Goal: Transaction & Acquisition: Purchase product/service

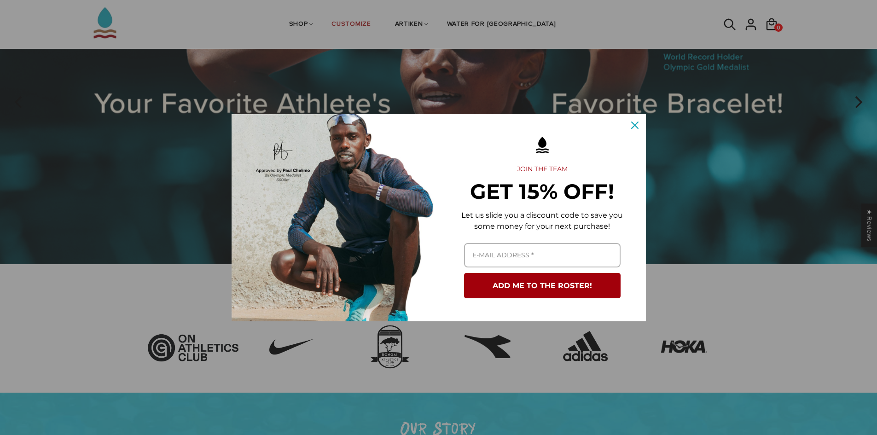
scroll to position [138, 0]
click at [507, 261] on input "Email field" at bounding box center [542, 255] width 157 height 24
type input "max.grundner@hotmail.com"
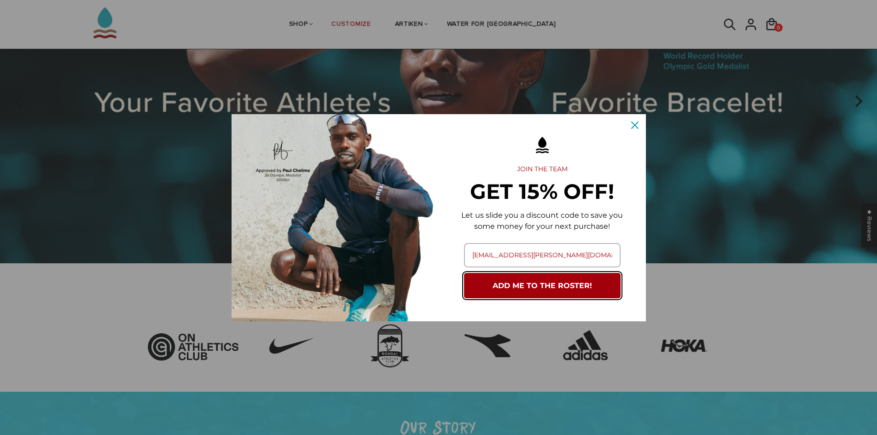
click at [540, 286] on button "ADD ME TO THE ROSTER!" at bounding box center [542, 285] width 157 height 25
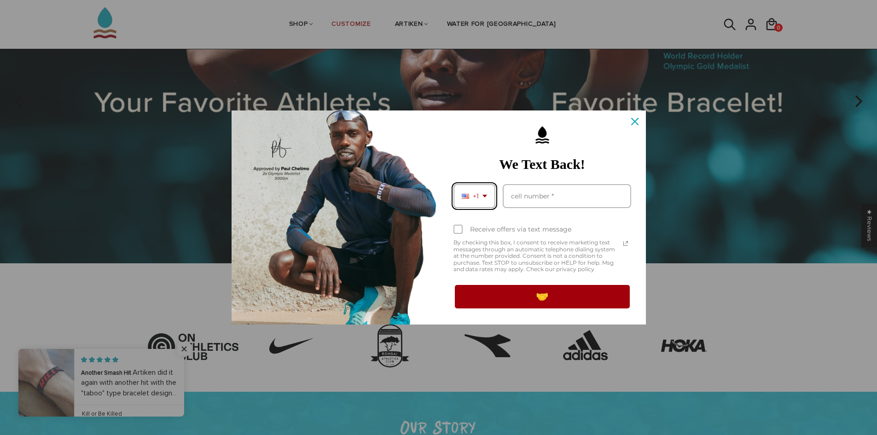
click at [486, 195] on icon "dropdown arrow" at bounding box center [485, 196] width 5 height 3
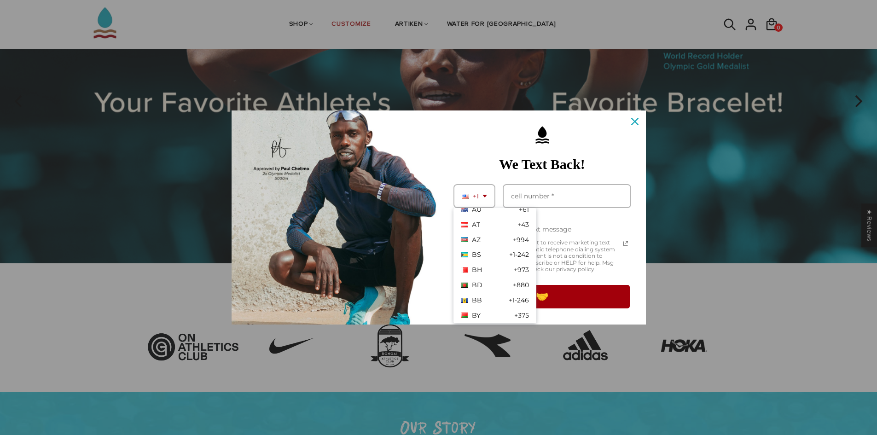
scroll to position [157, 0]
click at [464, 257] on div "Marketing offer form" at bounding box center [464, 259] width 7 height 5
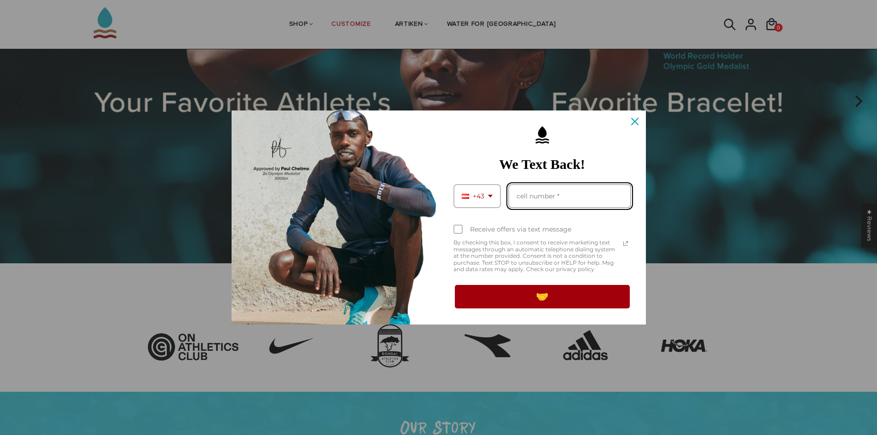
click at [542, 198] on input "Phone number field" at bounding box center [569, 196] width 123 height 24
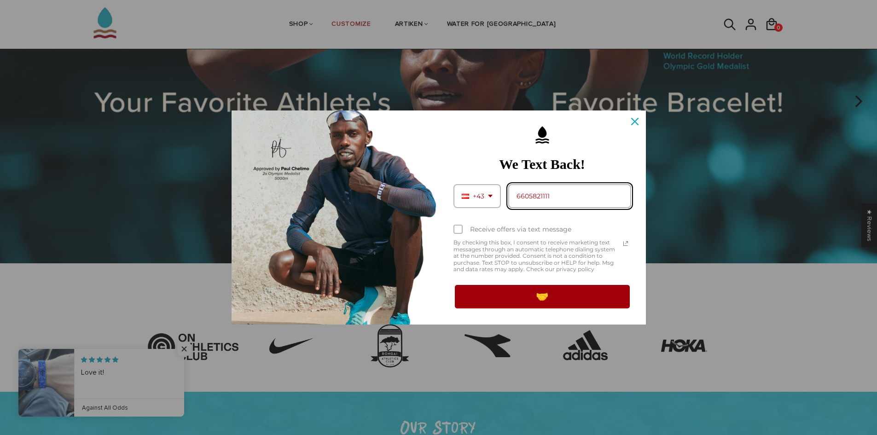
type input "6605821111"
click at [457, 225] on div "Marketing offer form" at bounding box center [458, 229] width 9 height 9
click at [457, 227] on input "Receive offers via text message" at bounding box center [457, 230] width 6 height 6
checkbox input "true"
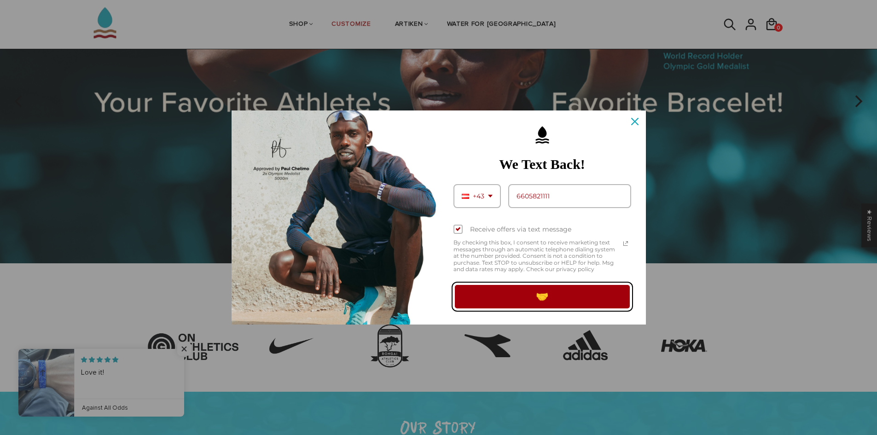
click at [541, 294] on button "🤝" at bounding box center [543, 297] width 178 height 26
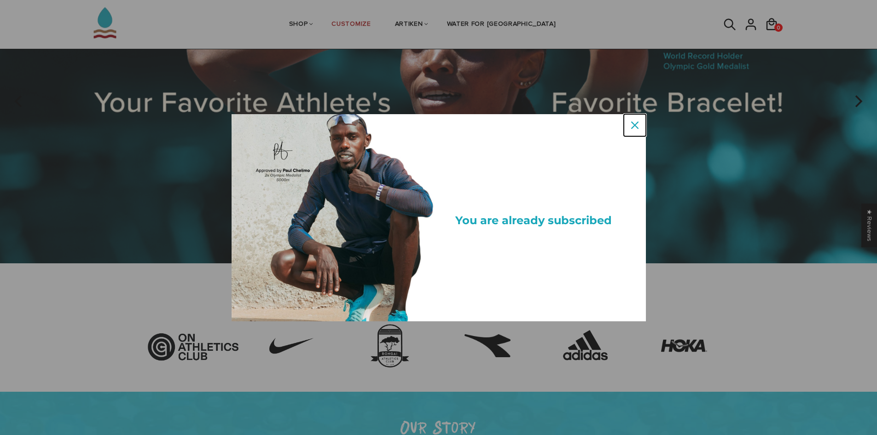
click at [634, 124] on icon "close icon" at bounding box center [634, 125] width 7 height 7
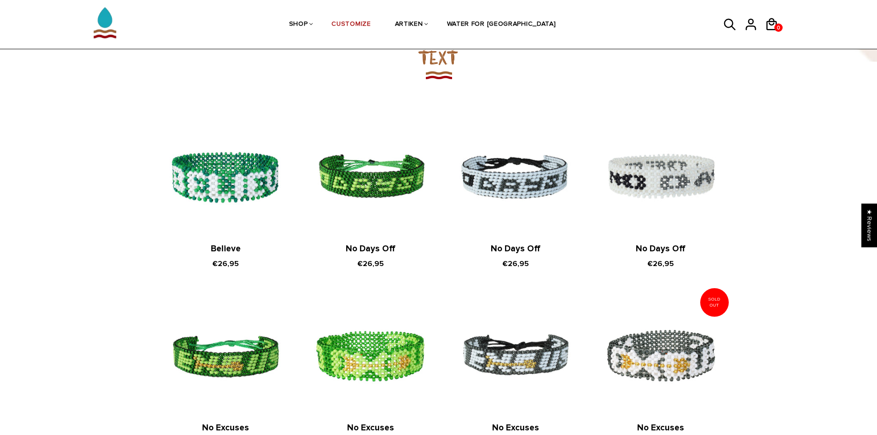
scroll to position [460, 0]
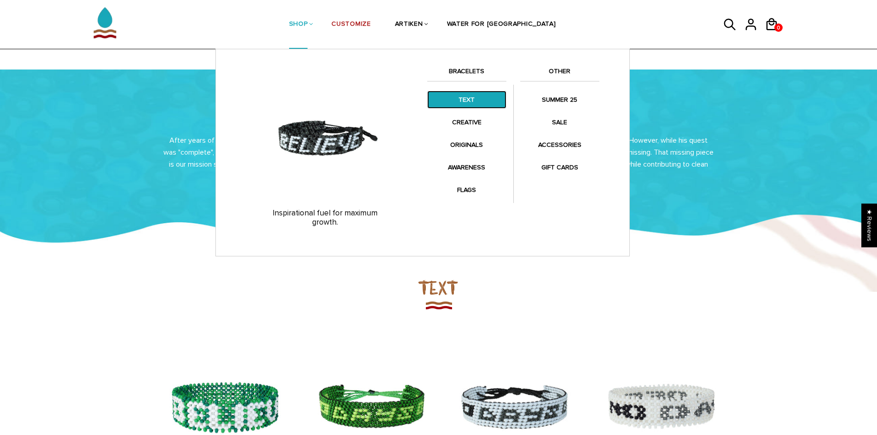
click at [466, 100] on link "TEXT" at bounding box center [466, 100] width 79 height 18
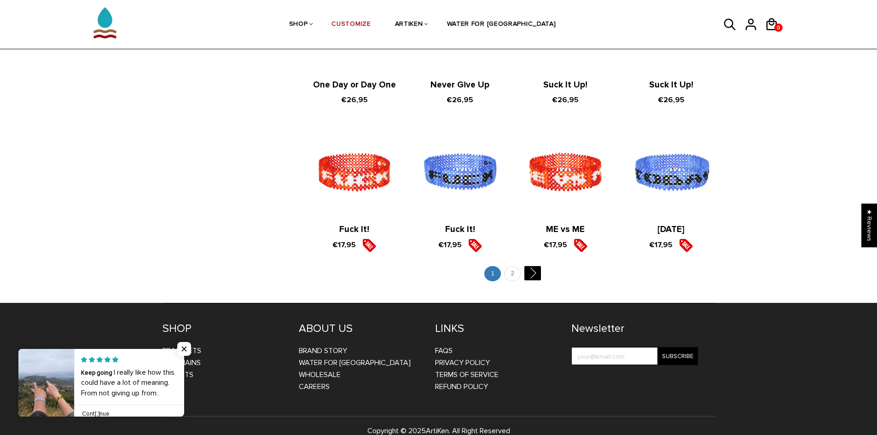
scroll to position [1008, 0]
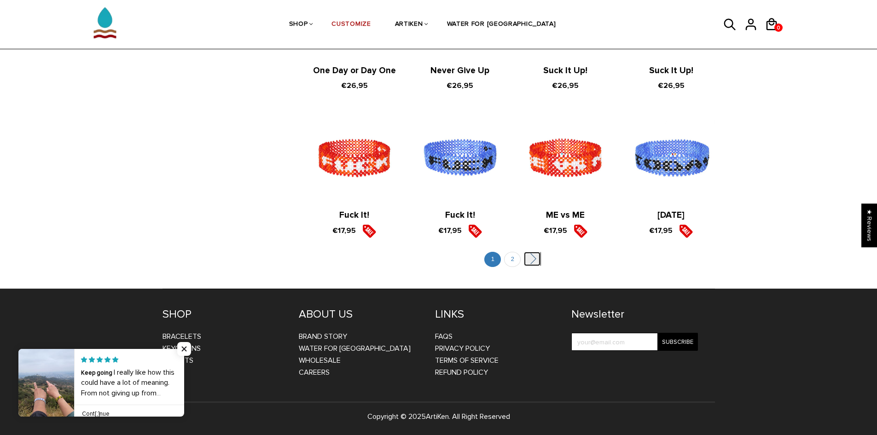
click at [538, 258] on link "" at bounding box center [532, 259] width 17 height 14
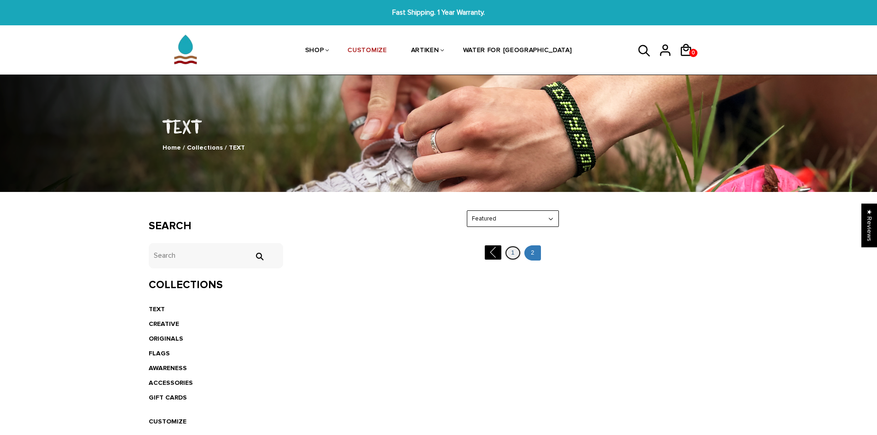
click at [514, 253] on link "1" at bounding box center [513, 252] width 17 height 15
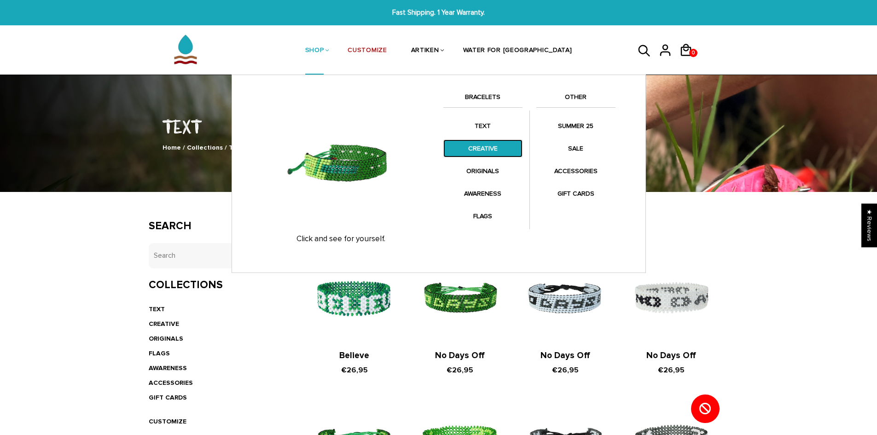
click at [481, 146] on link "CREATIVE" at bounding box center [482, 149] width 79 height 18
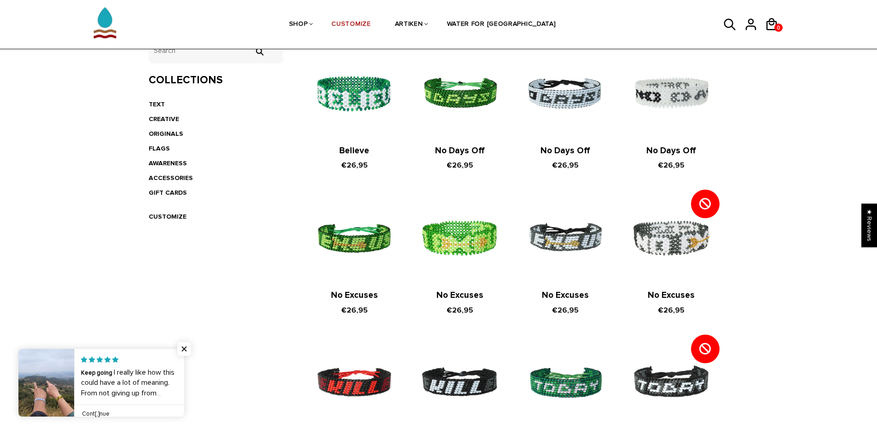
scroll to position [230, 0]
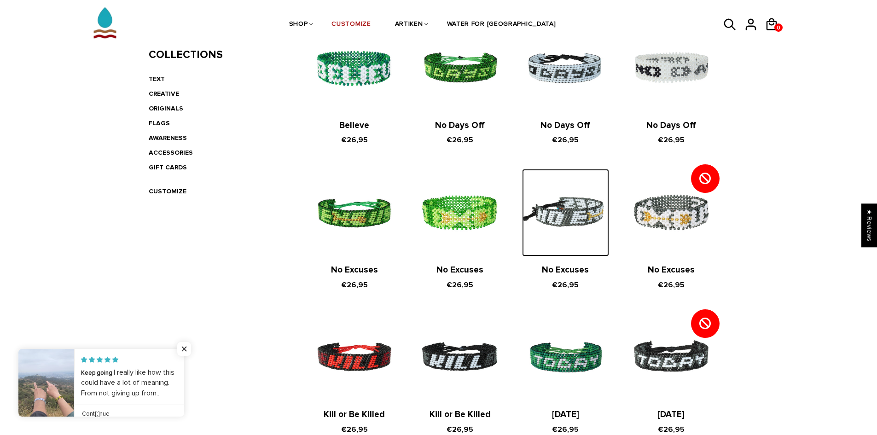
click at [574, 215] on img at bounding box center [565, 212] width 87 height 87
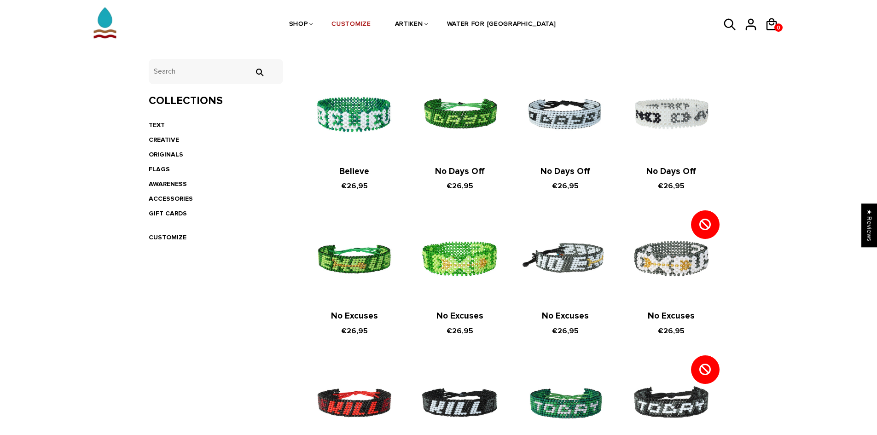
scroll to position [0, 0]
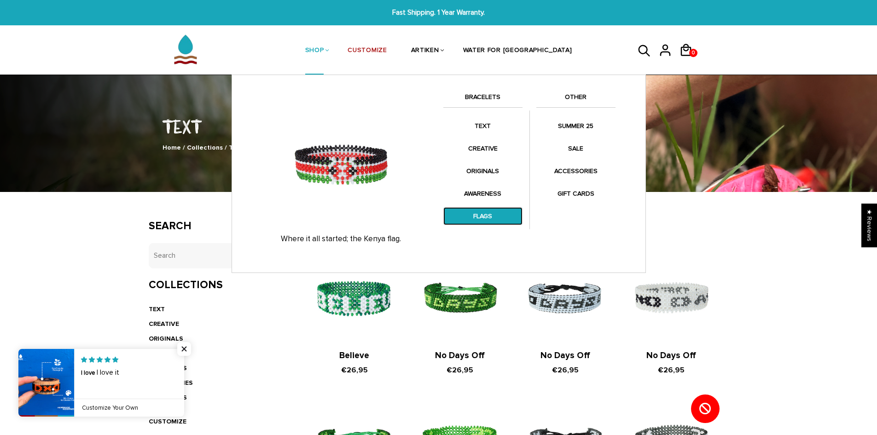
click at [486, 215] on link "FLAGS" at bounding box center [482, 216] width 79 height 18
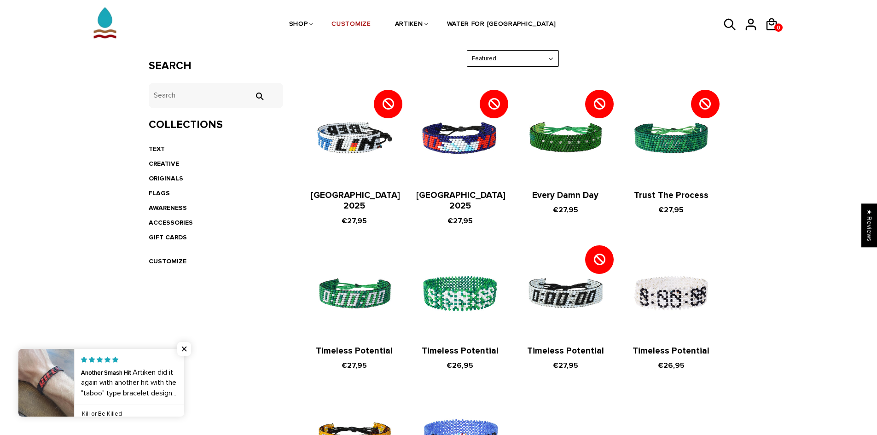
scroll to position [138, 0]
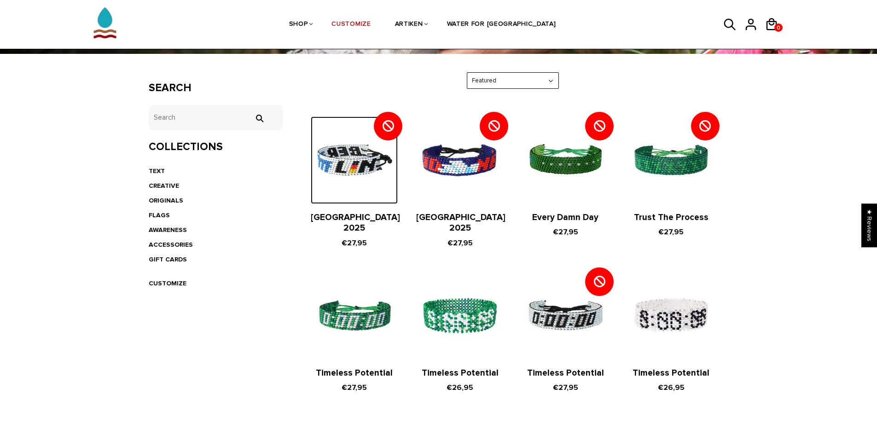
click at [349, 163] on img at bounding box center [354, 159] width 87 height 87
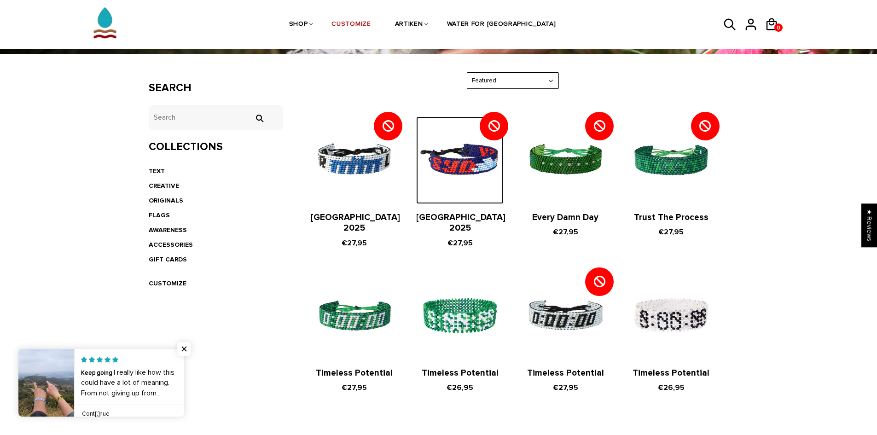
click at [480, 159] on img at bounding box center [459, 159] width 87 height 87
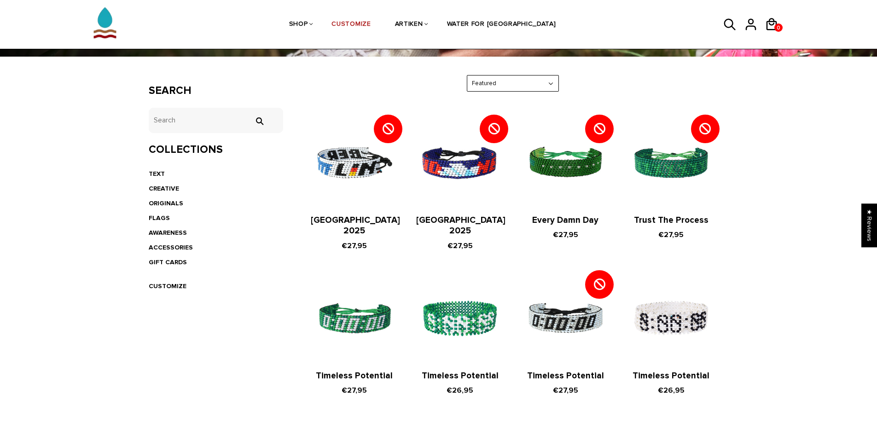
scroll to position [135, 0]
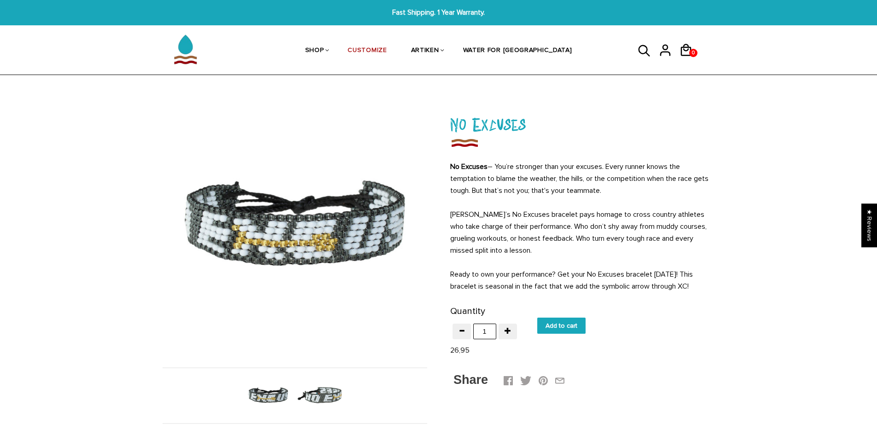
click at [324, 399] on img at bounding box center [320, 395] width 47 height 47
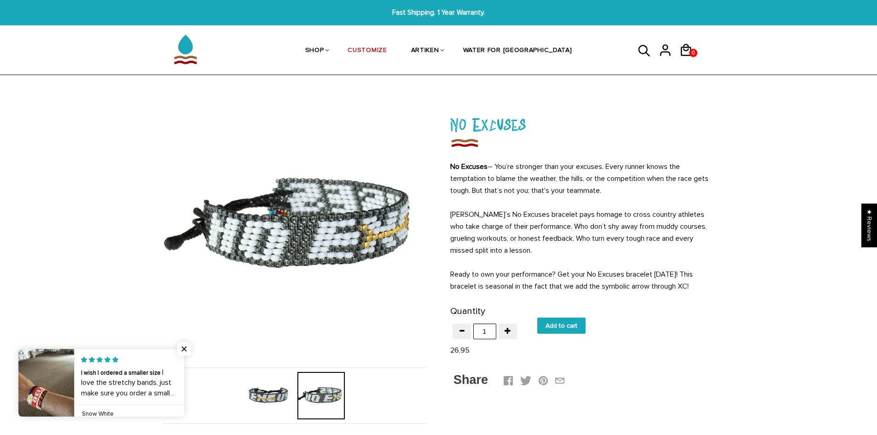
click at [279, 390] on img at bounding box center [267, 395] width 47 height 47
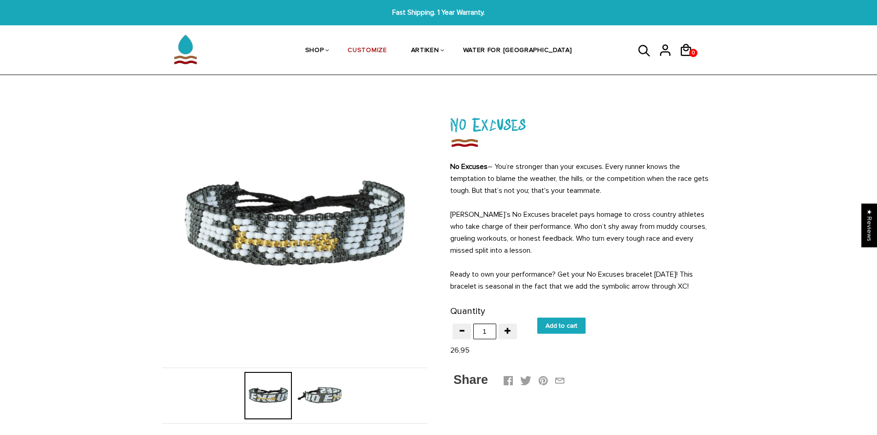
click at [564, 326] on input "Add to cart" at bounding box center [561, 326] width 48 height 16
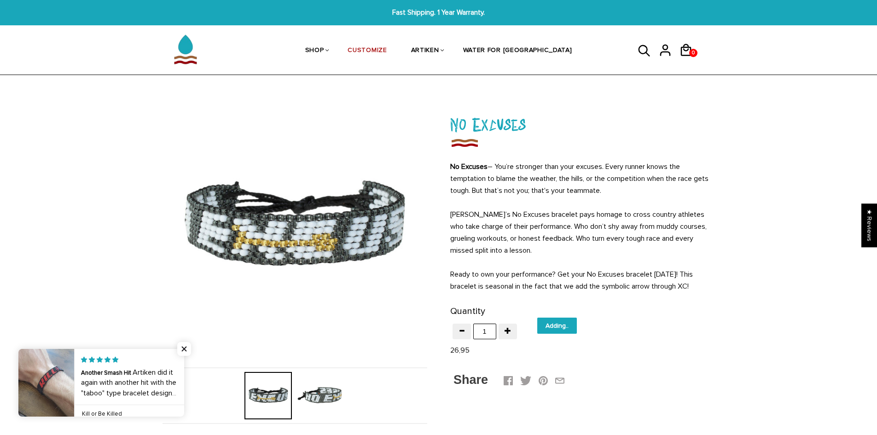
type input "Add to cart"
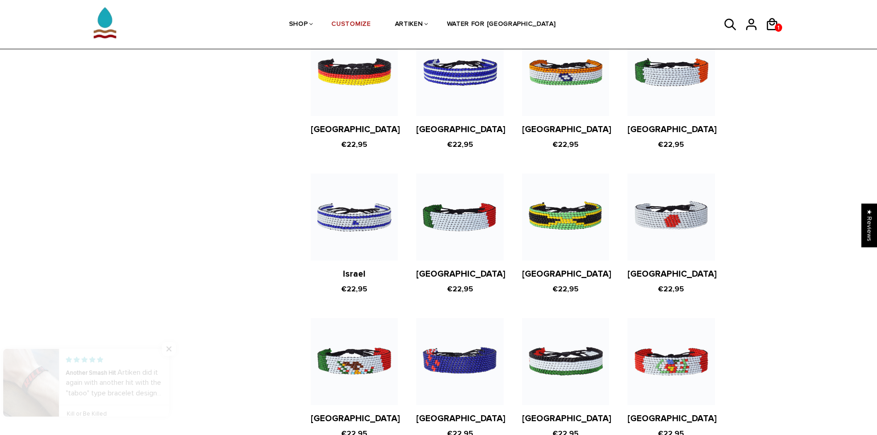
scroll to position [1658, 0]
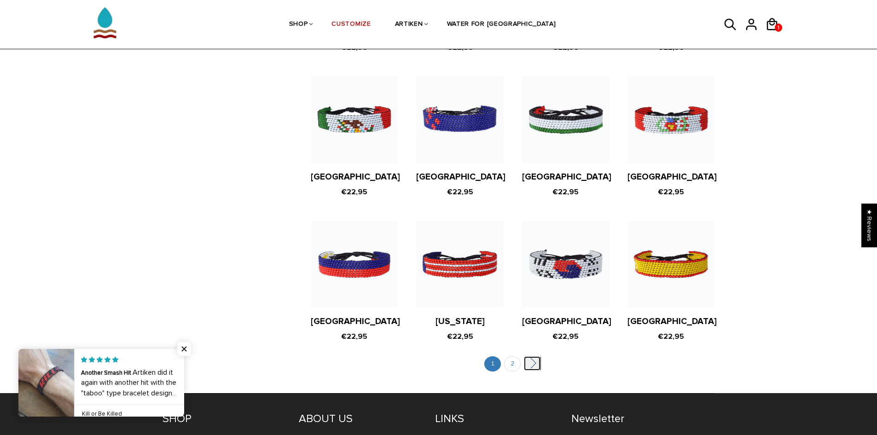
click at [537, 356] on link "" at bounding box center [532, 363] width 17 height 14
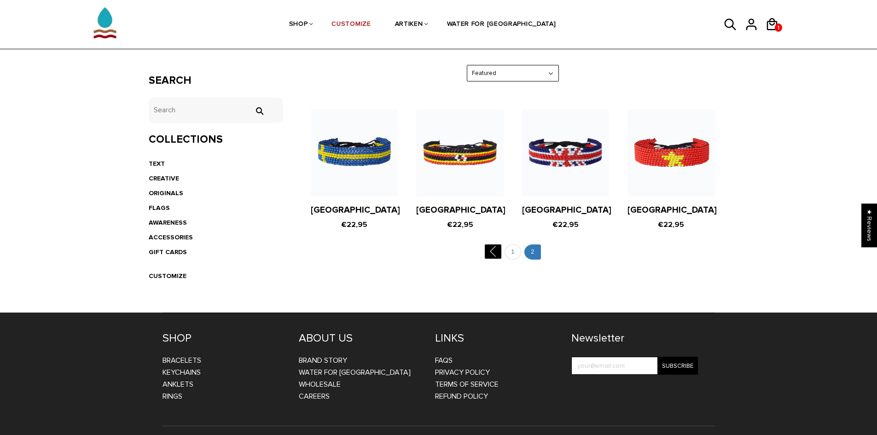
scroll to position [169, 0]
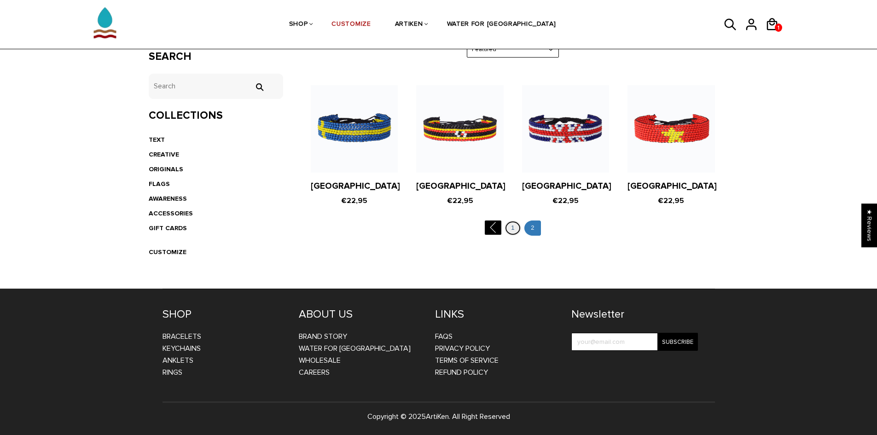
click at [510, 227] on link "1" at bounding box center [513, 228] width 17 height 15
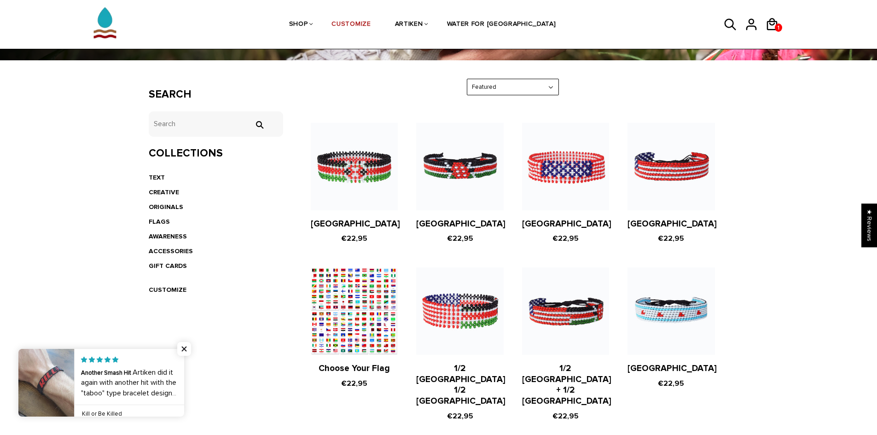
scroll to position [184, 0]
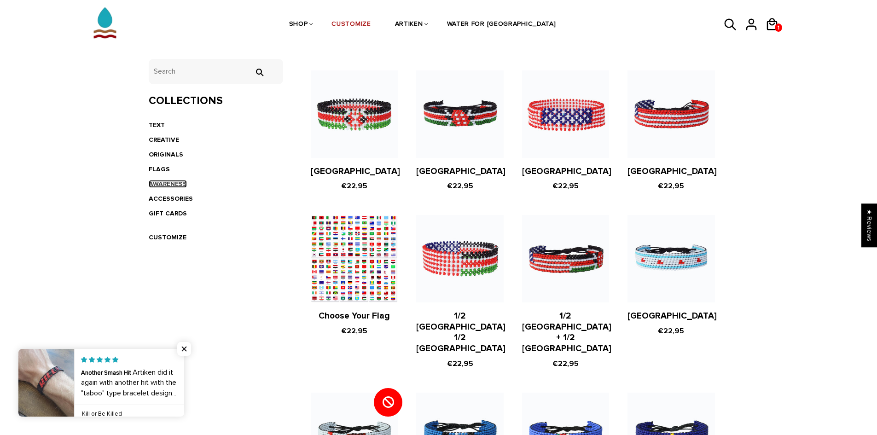
click at [164, 183] on link "AWARENESS" at bounding box center [168, 184] width 38 height 8
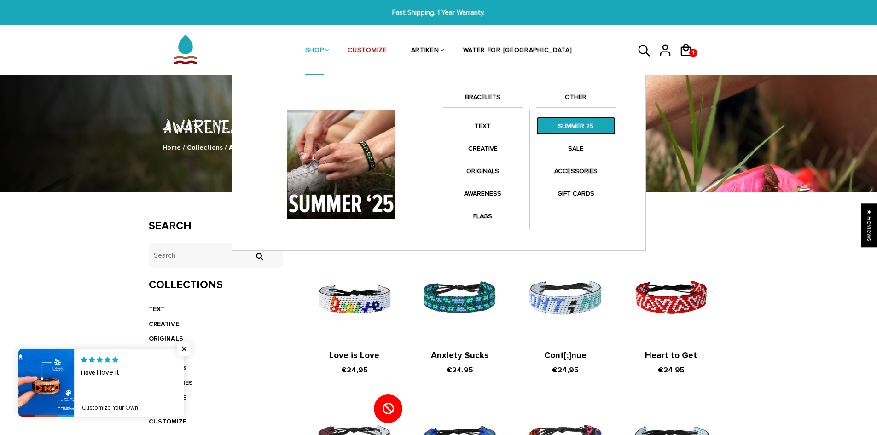
click at [577, 128] on link "SUMMER 25" at bounding box center [575, 126] width 79 height 18
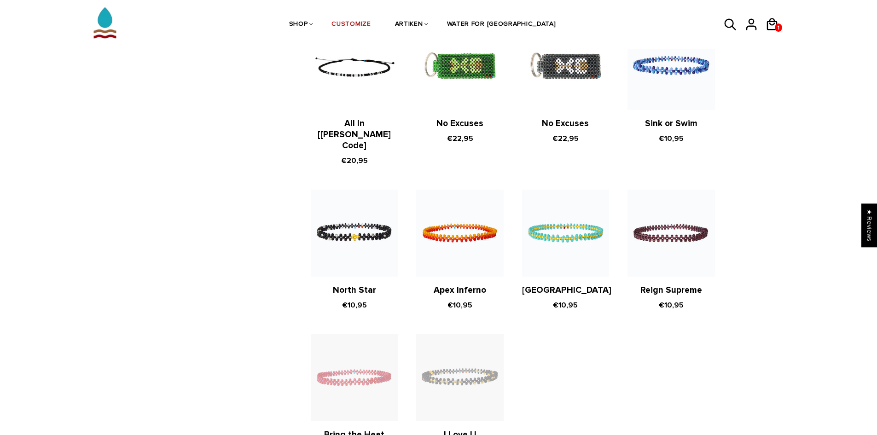
scroll to position [1611, 0]
